Goal: Task Accomplishment & Management: Manage account settings

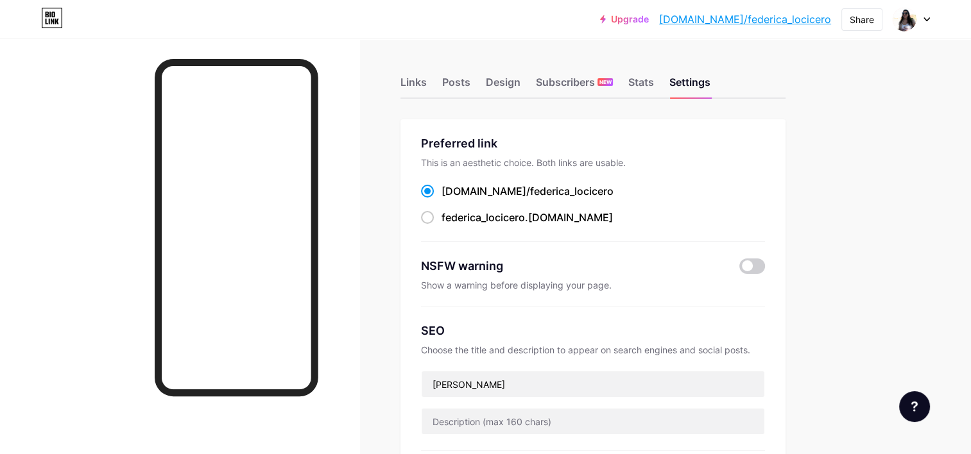
click at [905, 28] on img at bounding box center [904, 19] width 21 height 21
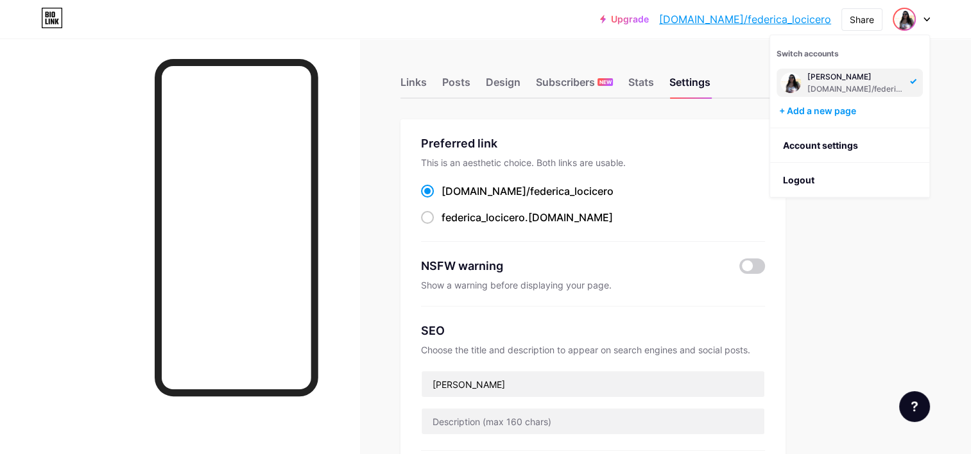
click at [795, 82] on img at bounding box center [790, 83] width 21 height 21
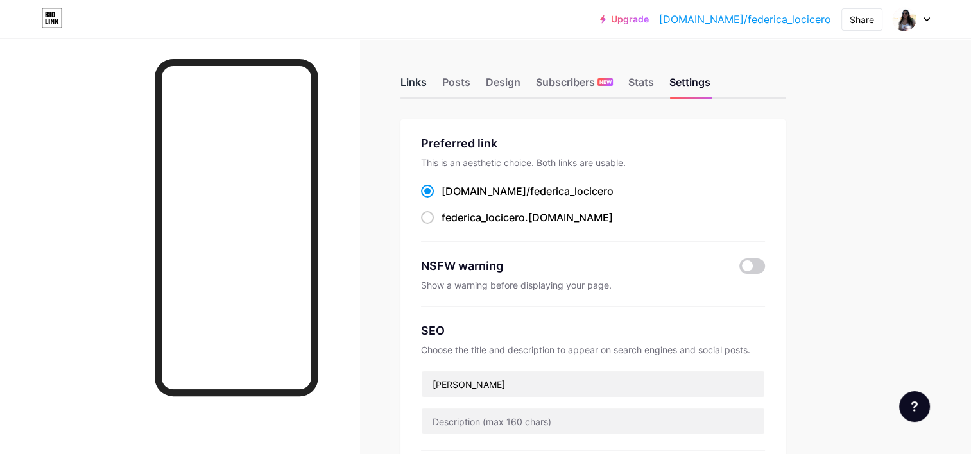
click at [403, 88] on div "Links" at bounding box center [413, 85] width 26 height 23
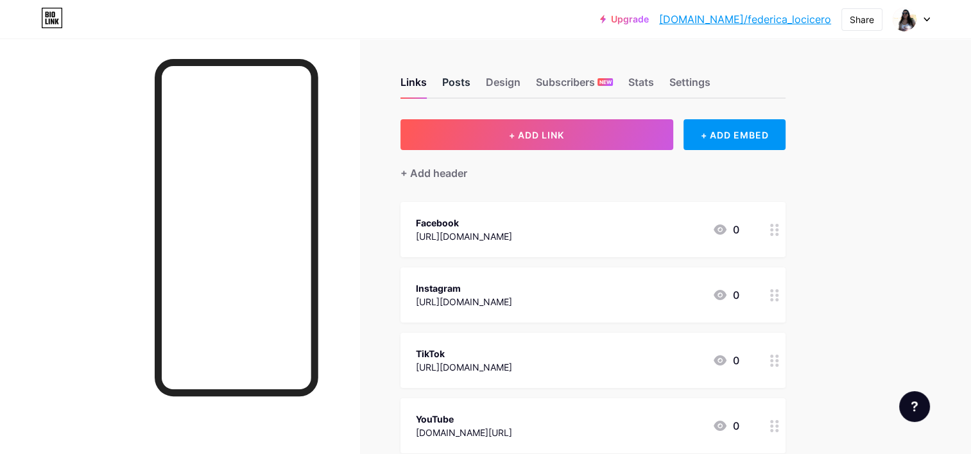
click at [457, 85] on div "Posts" at bounding box center [456, 85] width 28 height 23
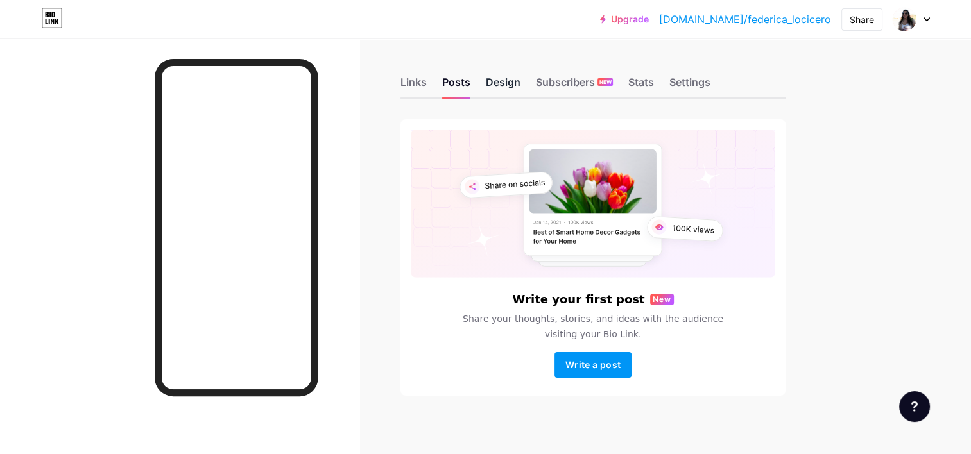
click at [497, 86] on div "Design" at bounding box center [503, 85] width 35 height 23
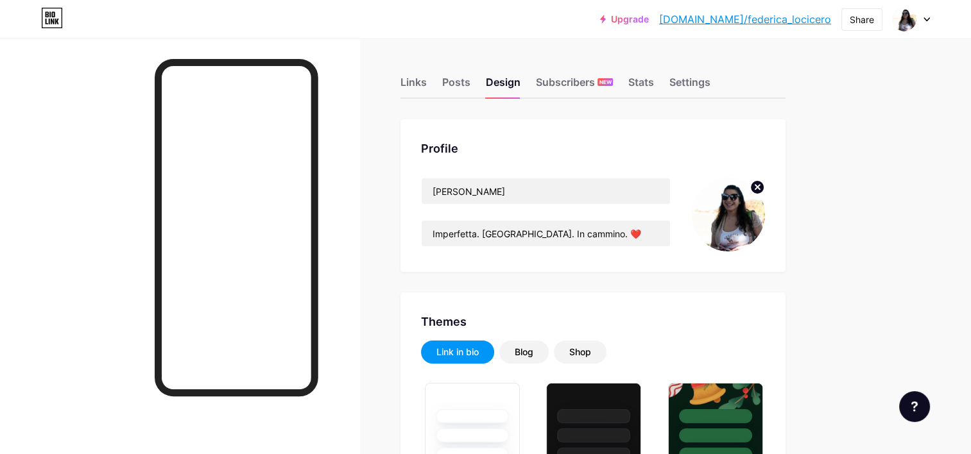
type input "#f4f0ed"
type input "#000000"
click at [724, 212] on img at bounding box center [728, 215] width 74 height 74
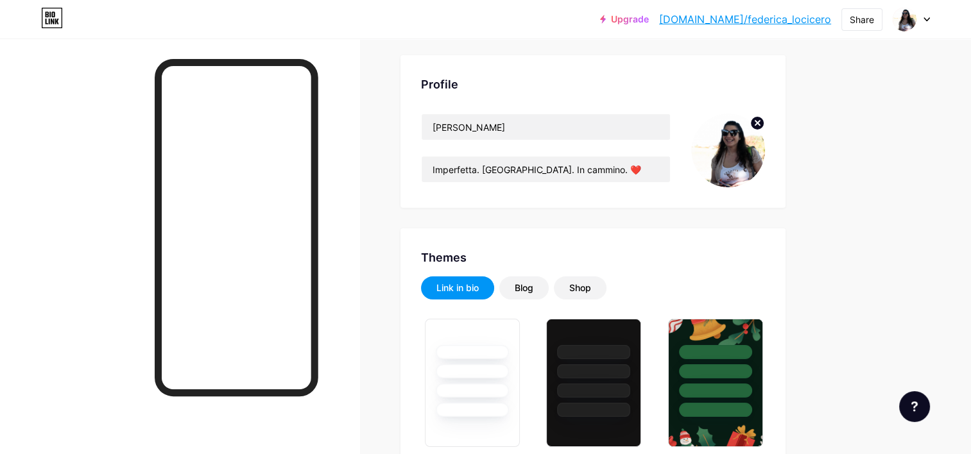
click at [739, 151] on img at bounding box center [728, 151] width 74 height 74
drag, startPoint x: 724, startPoint y: 157, endPoint x: 719, endPoint y: 153, distance: 6.8
click at [719, 153] on img at bounding box center [728, 151] width 74 height 74
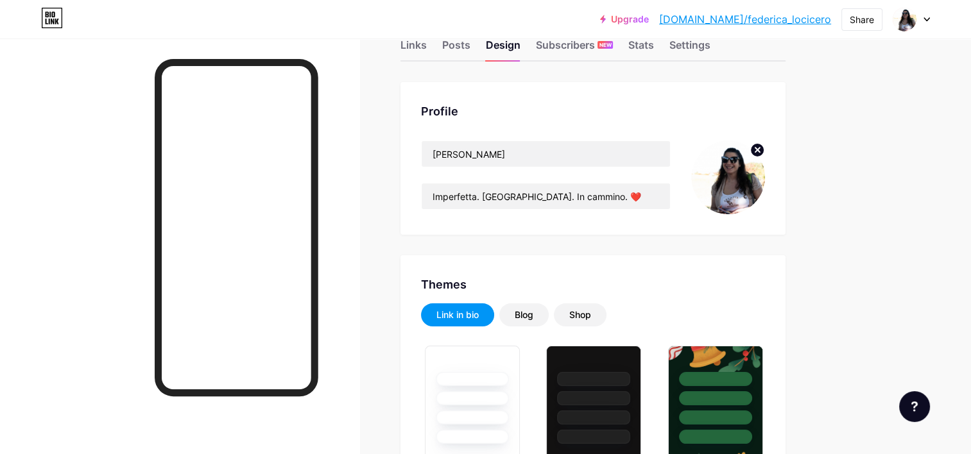
scroll to position [0, 0]
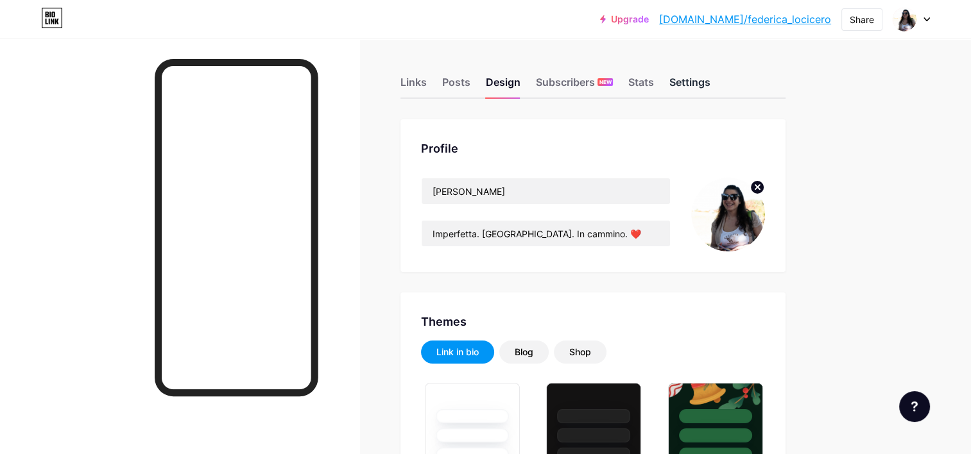
click at [706, 81] on div "Settings" at bounding box center [689, 85] width 41 height 23
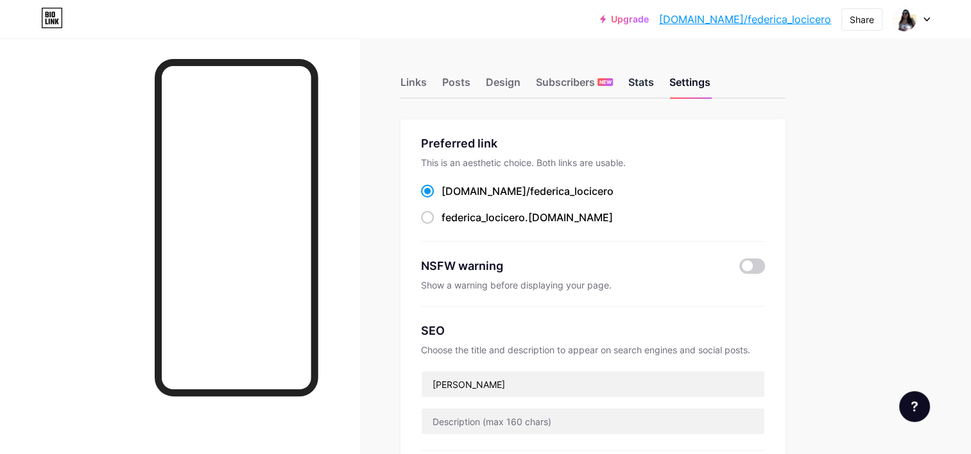
click at [634, 78] on div "Stats" at bounding box center [641, 85] width 26 height 23
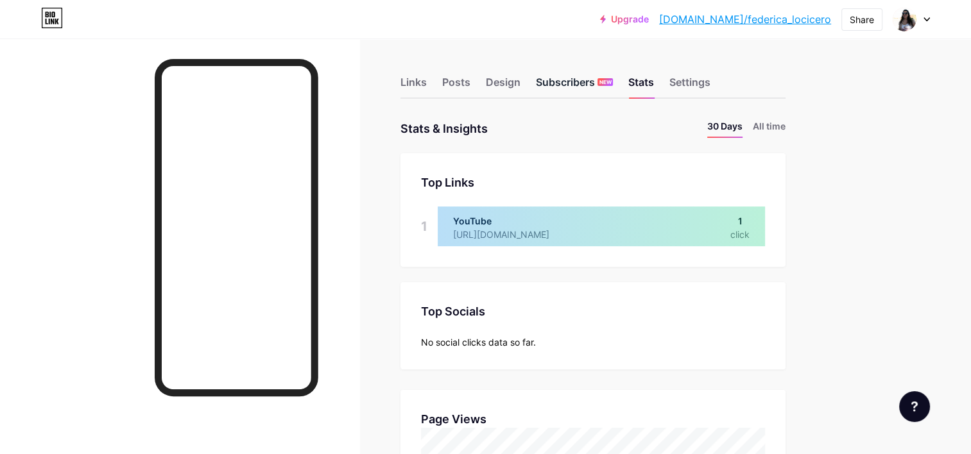
click at [568, 84] on div "Subscribers NEW" at bounding box center [574, 85] width 77 height 23
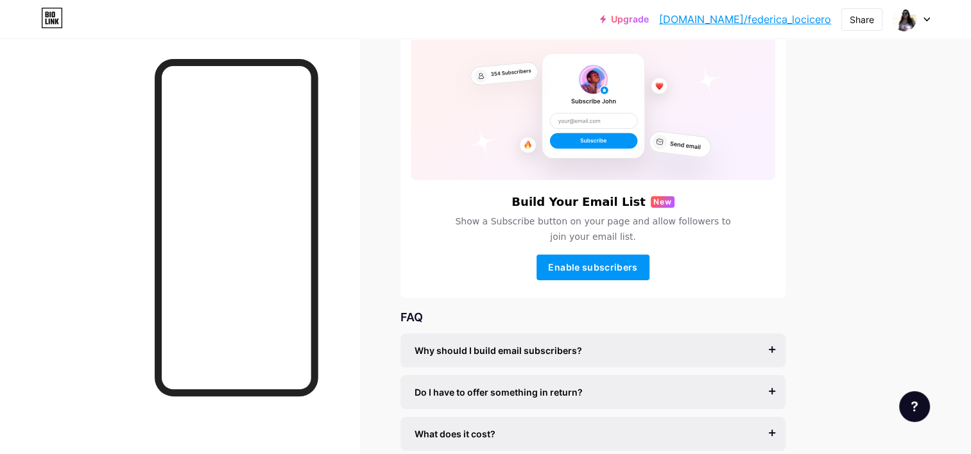
scroll to position [128, 0]
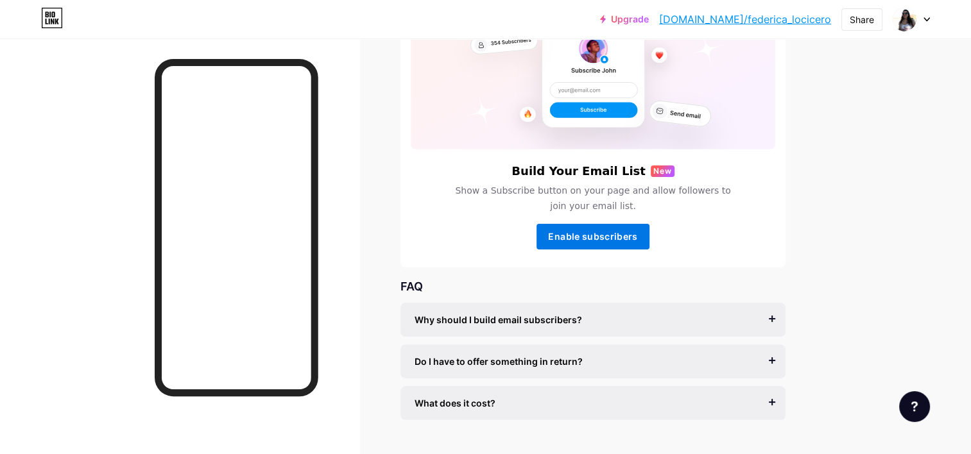
click at [569, 231] on span "Enable subscribers" at bounding box center [592, 236] width 89 height 11
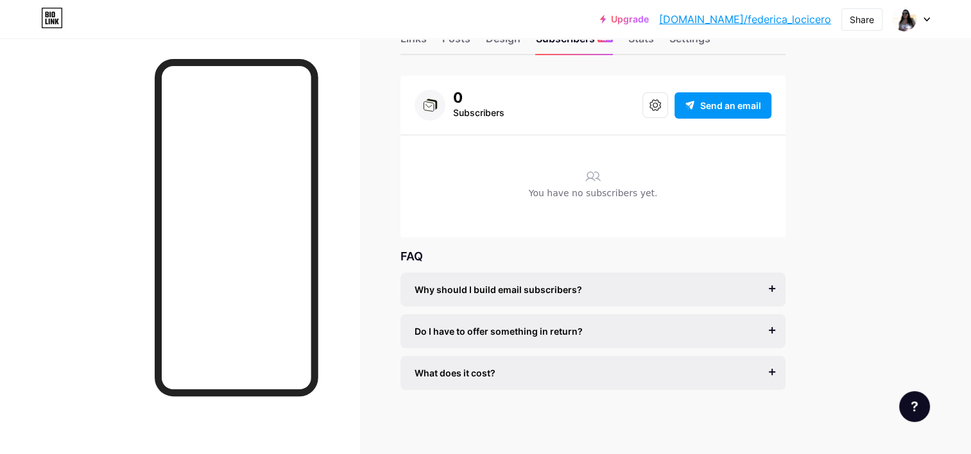
scroll to position [13, 0]
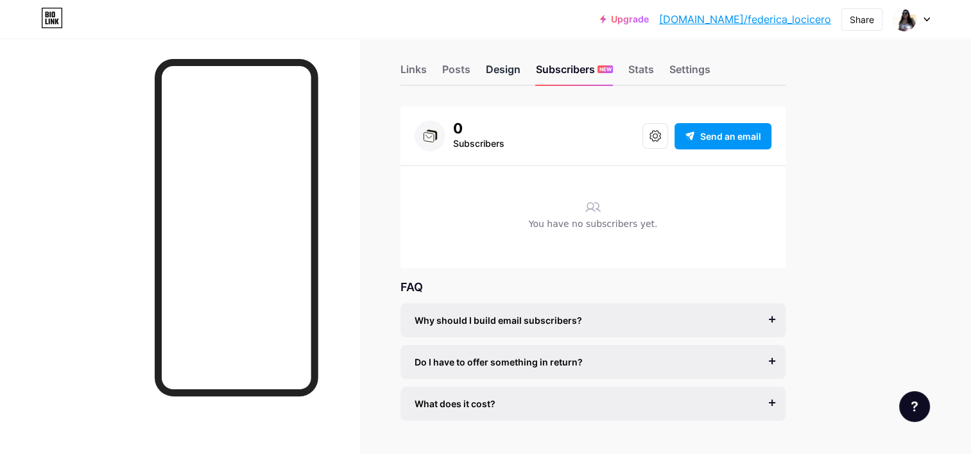
click at [501, 67] on div "Design" at bounding box center [503, 73] width 35 height 23
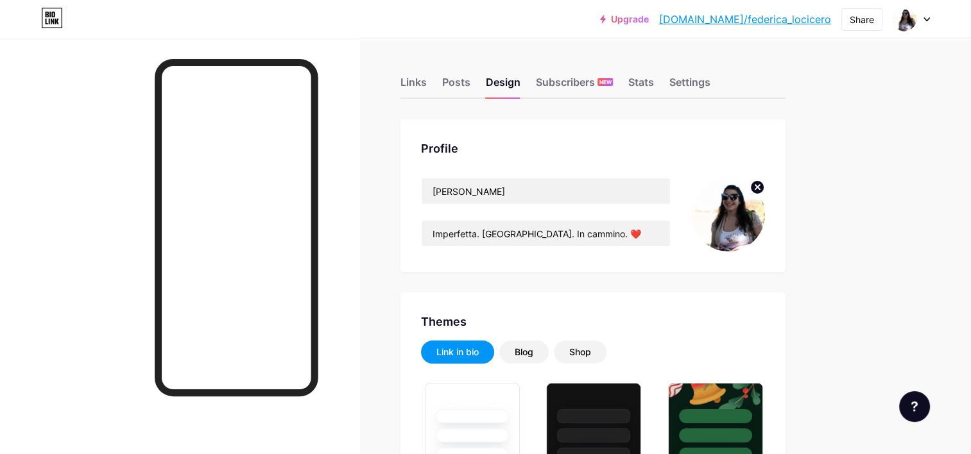
type input "#f4f0ed"
type input "#000000"
click at [906, 21] on img at bounding box center [904, 19] width 21 height 21
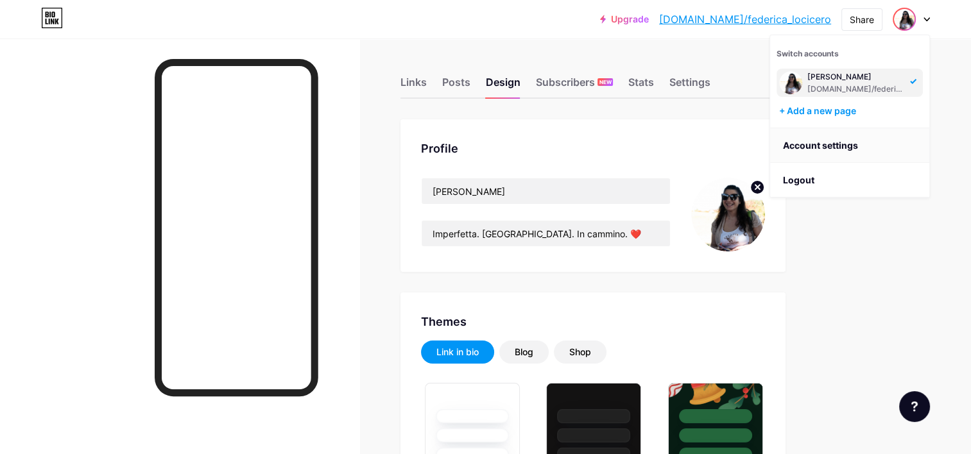
click at [813, 146] on link "Account settings" at bounding box center [849, 145] width 159 height 35
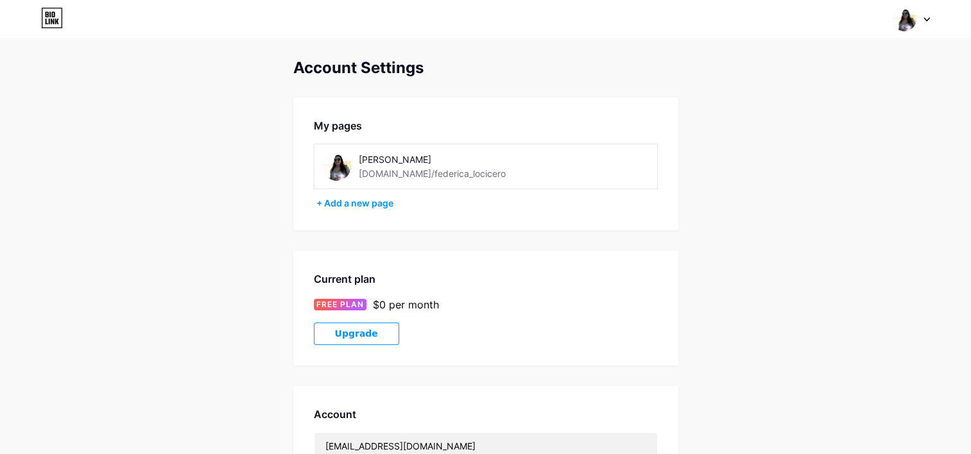
click at [334, 164] on img at bounding box center [336, 166] width 29 height 29
click at [924, 18] on icon at bounding box center [926, 19] width 5 height 3
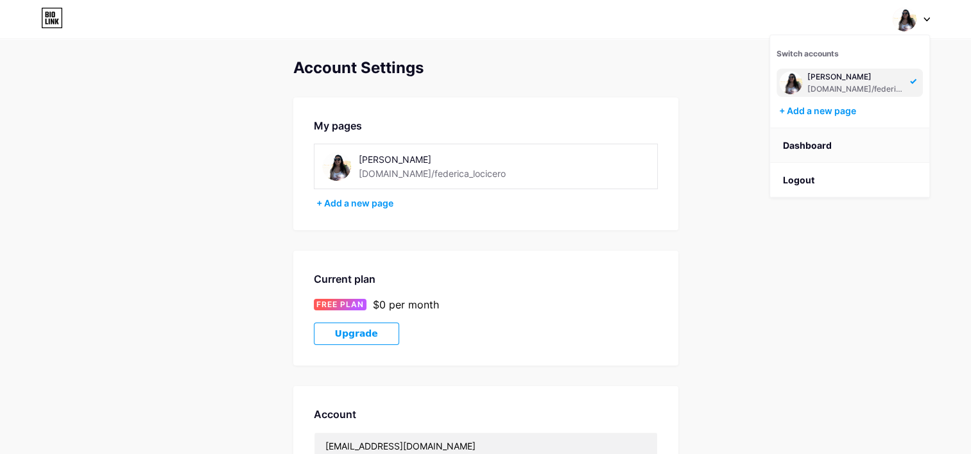
click at [810, 144] on link "Dashboard" at bounding box center [849, 145] width 159 height 35
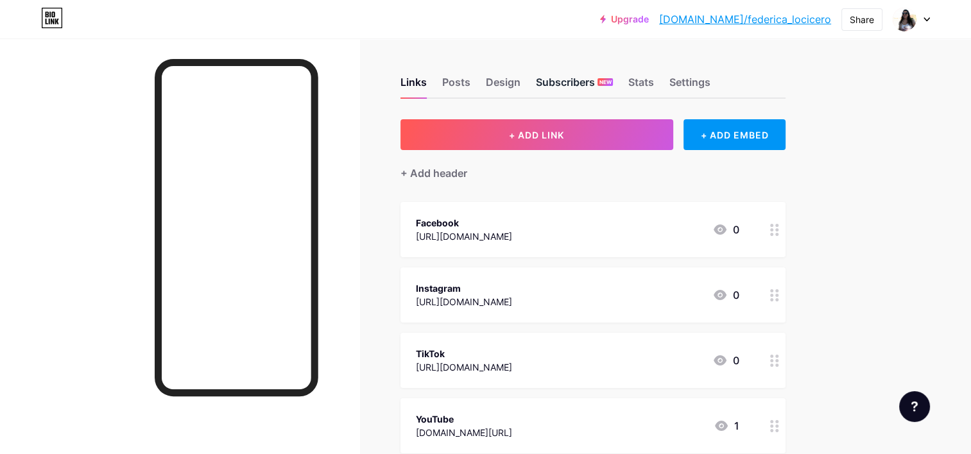
click at [552, 85] on div "Subscribers NEW" at bounding box center [574, 85] width 77 height 23
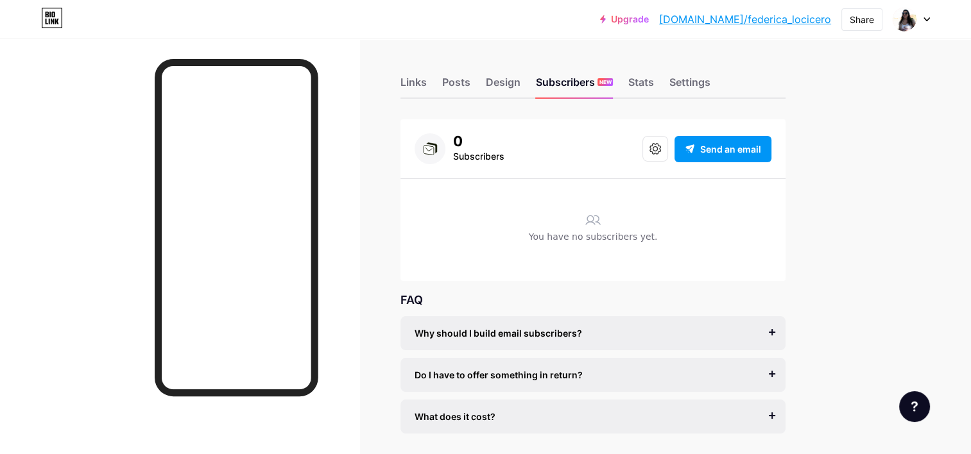
click at [475, 95] on div "Links Posts Design Subscribers NEW Stats Settings" at bounding box center [592, 76] width 385 height 45
click at [481, 80] on div "Links Posts Design Subscribers NEW Stats Settings" at bounding box center [592, 76] width 385 height 45
click at [518, 79] on div "Design" at bounding box center [503, 85] width 35 height 23
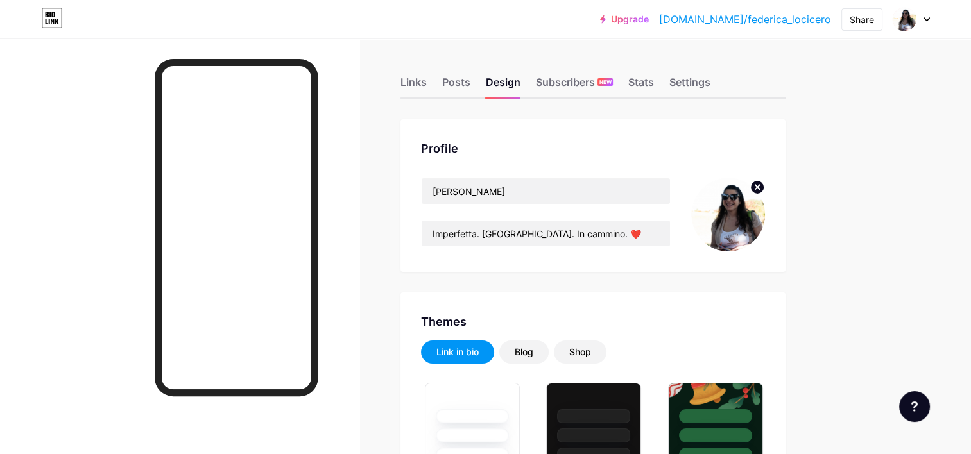
type input "#f4f0ed"
type input "#000000"
click at [757, 189] on circle at bounding box center [757, 187] width 14 height 14
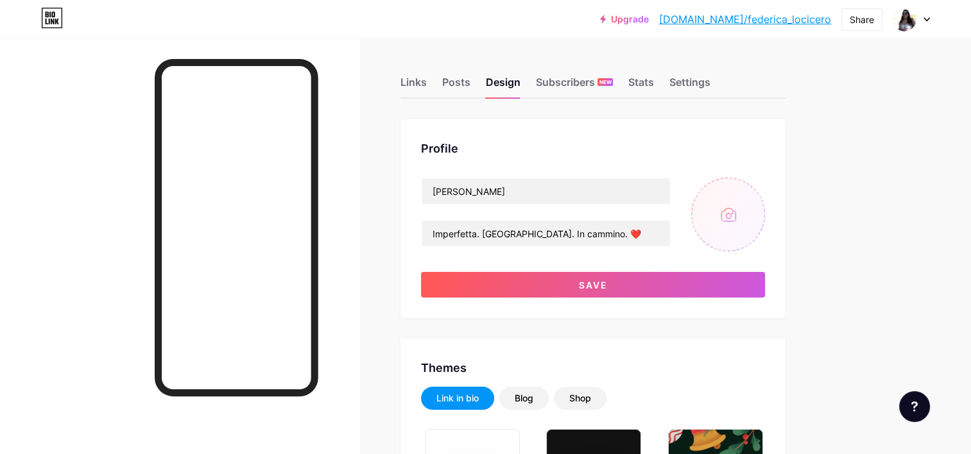
click at [730, 211] on input "file" at bounding box center [728, 215] width 74 height 74
type input "C:\fakepath\532369604_25358637170392437_3097408254903734421_n.jpg"
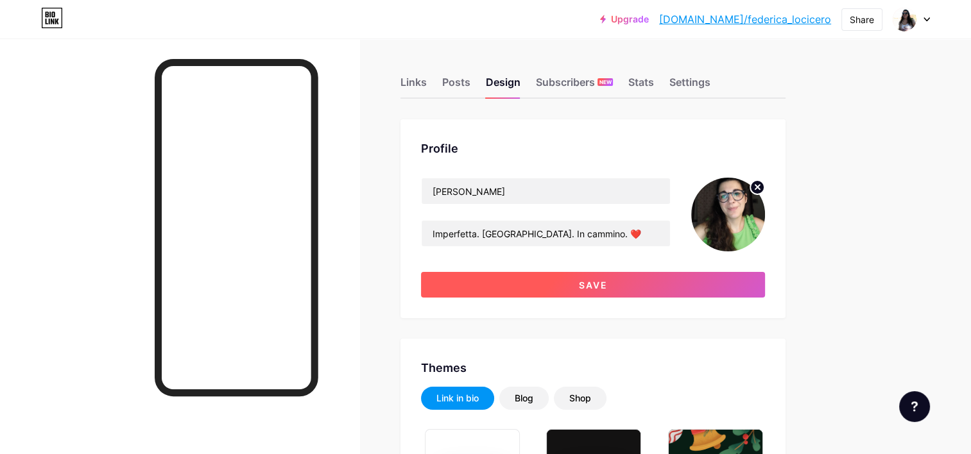
click at [582, 290] on span "Save" at bounding box center [593, 285] width 29 height 11
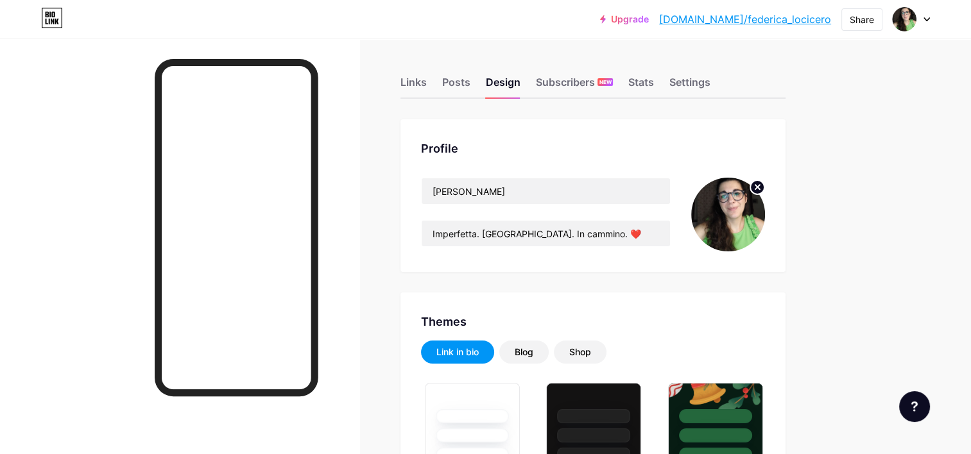
click at [924, 19] on icon at bounding box center [927, 19] width 6 height 4
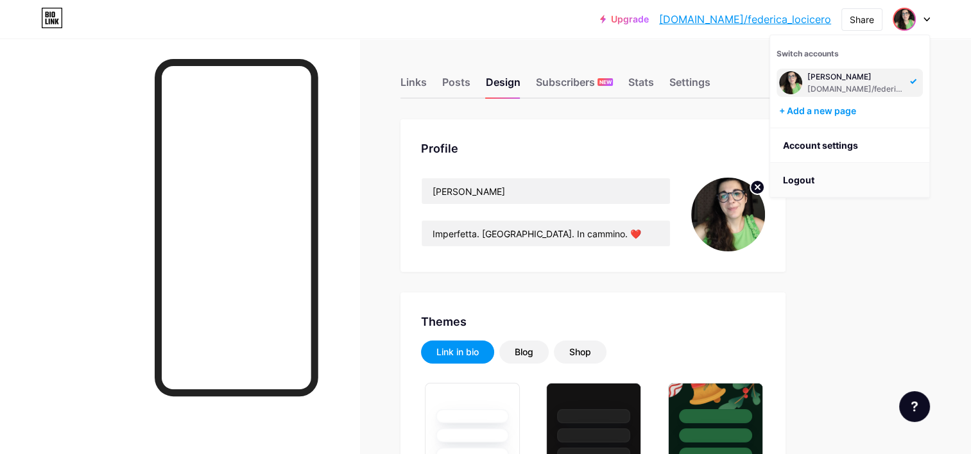
click at [820, 169] on li "Logout" at bounding box center [849, 180] width 159 height 35
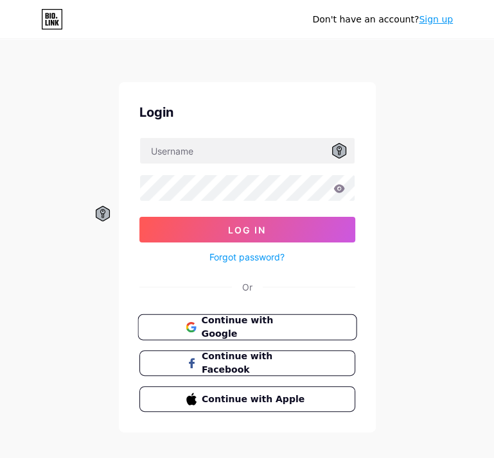
click at [246, 332] on span "Continue with Google" at bounding box center [254, 328] width 107 height 28
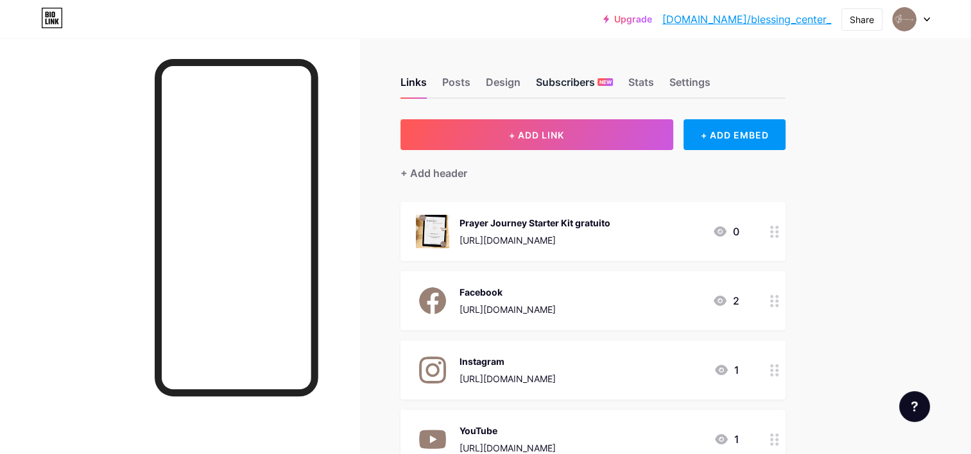
click at [503, 76] on div "Subscribers NEW" at bounding box center [574, 85] width 77 height 23
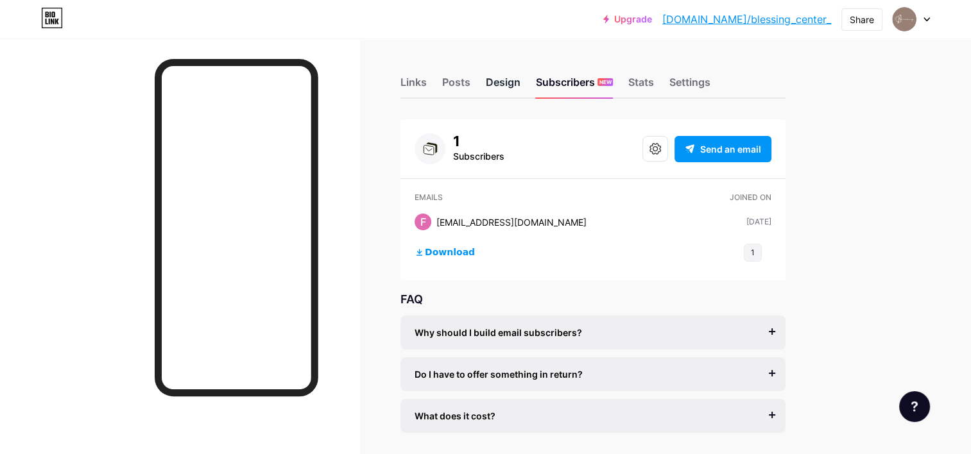
click at [503, 89] on div "Design" at bounding box center [503, 85] width 35 height 23
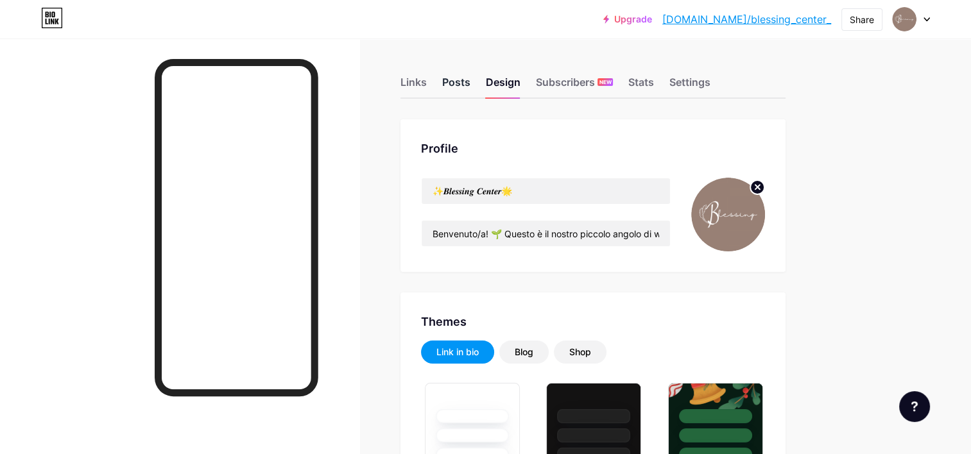
type input "#988075"
type input "#000000"
click at [454, 82] on div "Posts" at bounding box center [456, 85] width 28 height 23
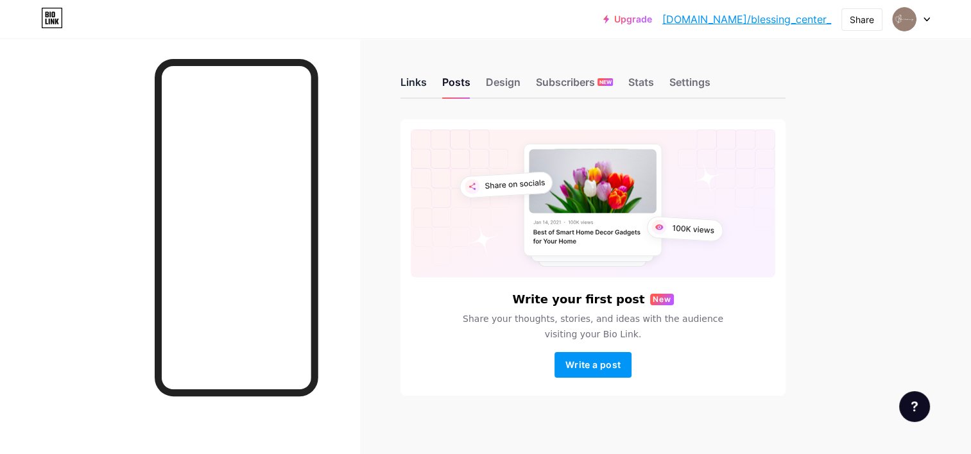
click at [410, 85] on div "Links" at bounding box center [413, 85] width 26 height 23
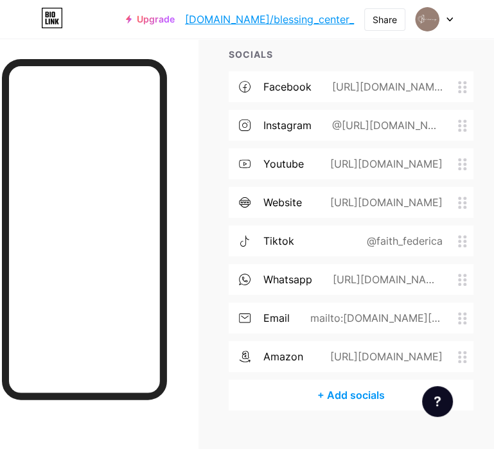
scroll to position [607, 0]
